Goal: Find specific page/section: Find specific page/section

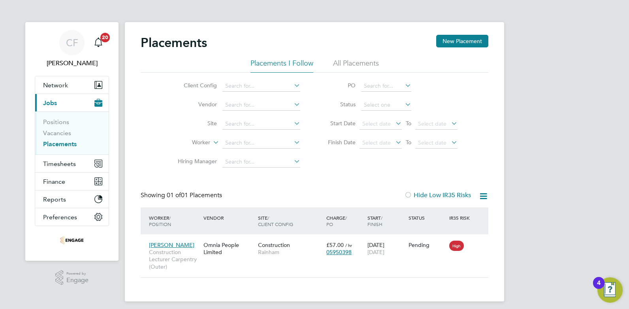
scroll to position [8, 37]
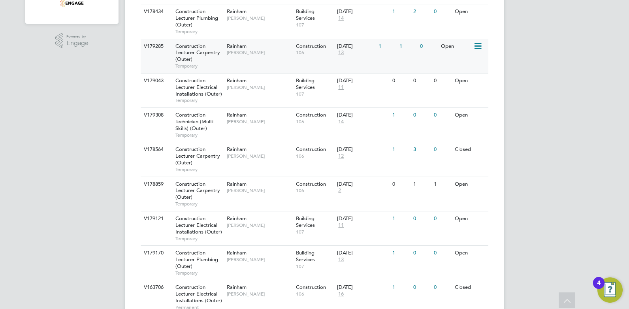
scroll to position [237, 0]
click at [234, 123] on span "[PERSON_NAME]" at bounding box center [259, 122] width 65 height 6
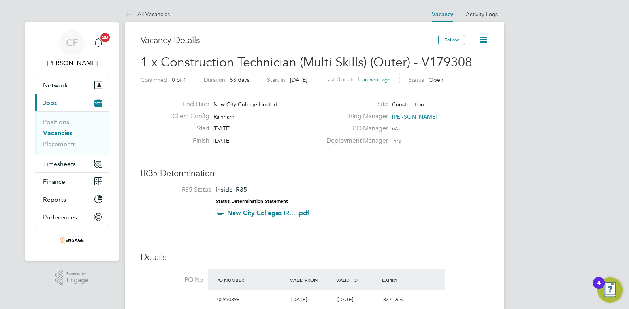
click at [406, 192] on li "IR35 Status Inside IR35 Status Determination Statement New City Colleges IR... …" at bounding box center [315, 203] width 332 height 34
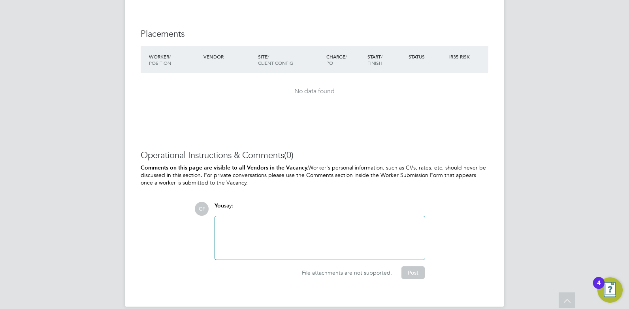
scroll to position [1472, 0]
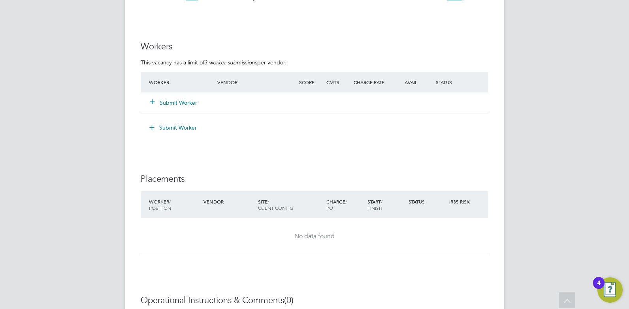
scroll to position [1472, 0]
